Goal: Find specific page/section: Find specific page/section

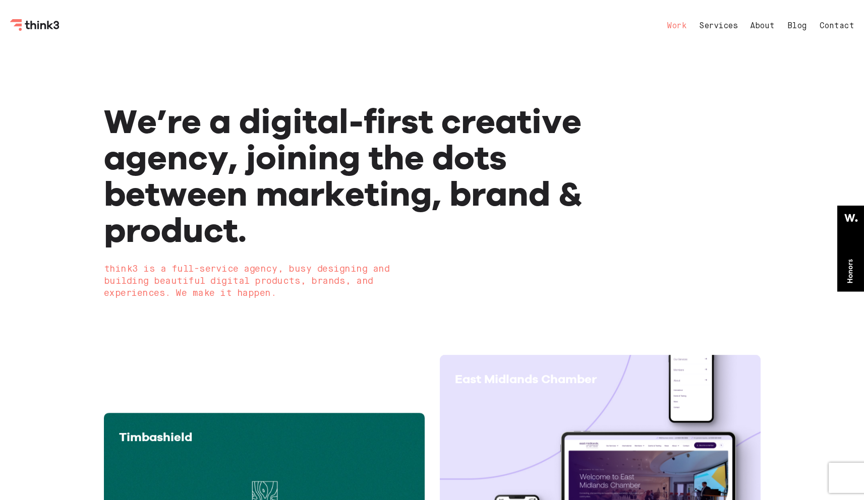
click at [669, 25] on link "Work" at bounding box center [677, 26] width 20 height 8
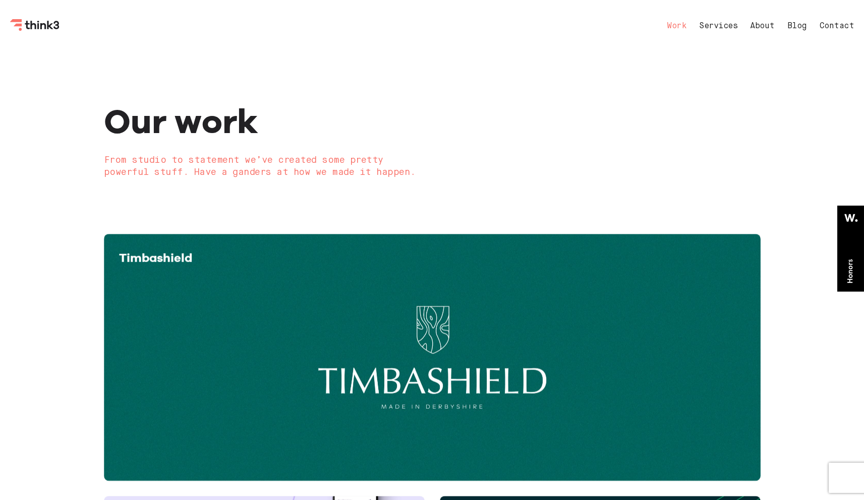
click at [720, 22] on link "Services" at bounding box center [718, 26] width 38 height 8
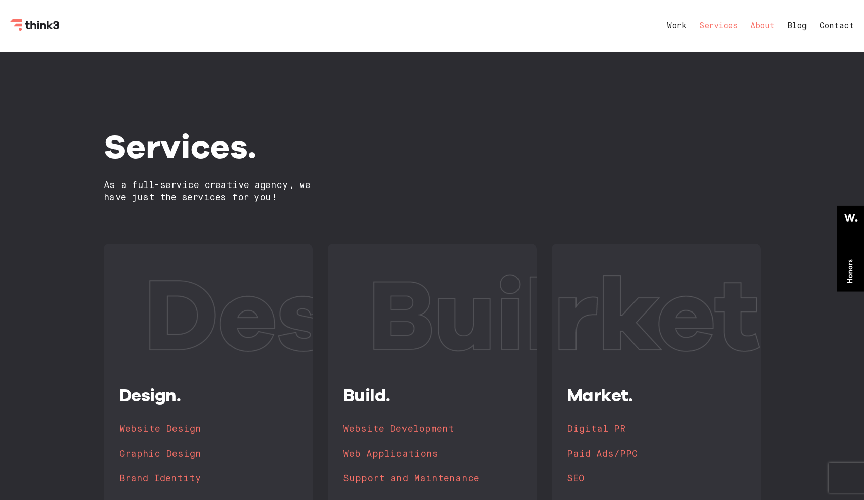
click at [760, 27] on link "About" at bounding box center [762, 26] width 25 height 8
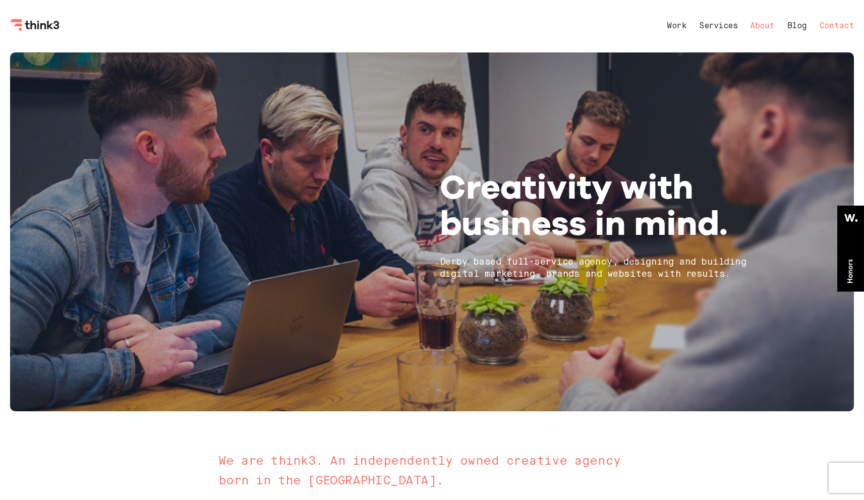
click at [829, 26] on link "Contact" at bounding box center [837, 26] width 35 height 8
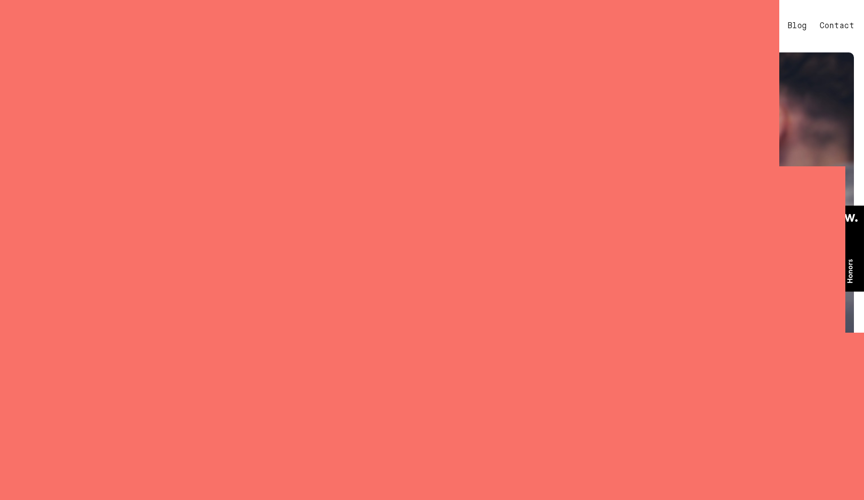
select select "General enquiry"
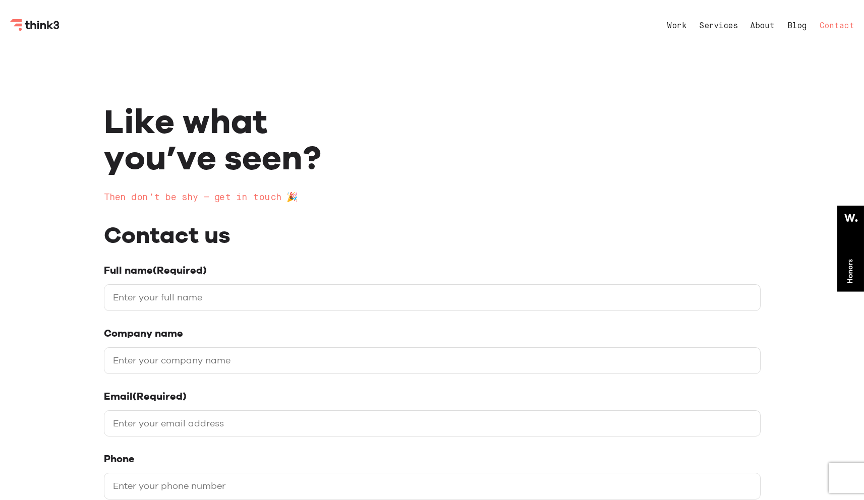
click at [42, 29] on icon "Think3 Logo" at bounding box center [44, 26] width 6 height 6
